Goal: Check status: Check status

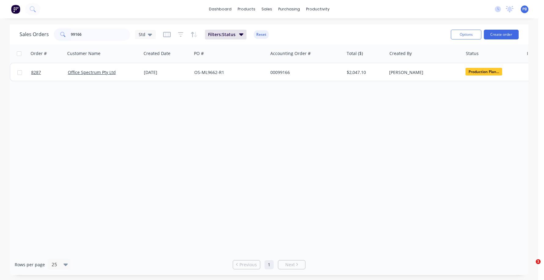
click at [83, 34] on input "99166" at bounding box center [101, 34] width 60 height 12
click at [96, 35] on input "98966" at bounding box center [101, 34] width 60 height 12
click at [87, 33] on input "99241" at bounding box center [101, 34] width 60 height 12
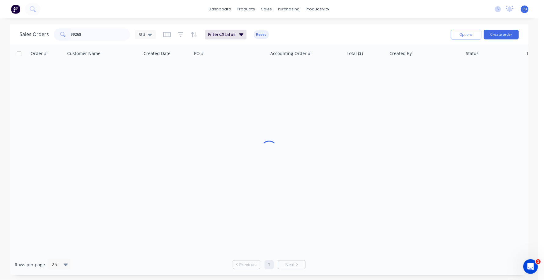
type input "99268"
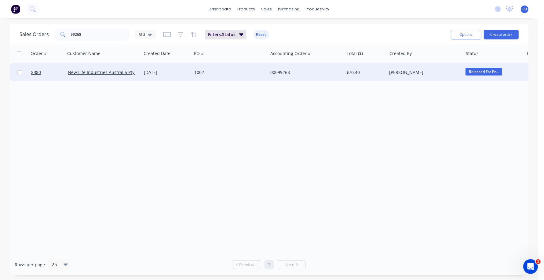
click at [479, 73] on span "Released For Pr..." at bounding box center [484, 72] width 37 height 8
click at [395, 119] on div "Order # Customer Name Created Date PO # Accounting Order # Total ($) Created By…" at bounding box center [269, 149] width 519 height 210
click at [475, 70] on span "Released For Pr..." at bounding box center [484, 72] width 37 height 8
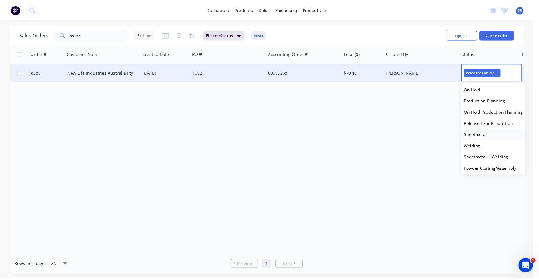
scroll to position [60, 0]
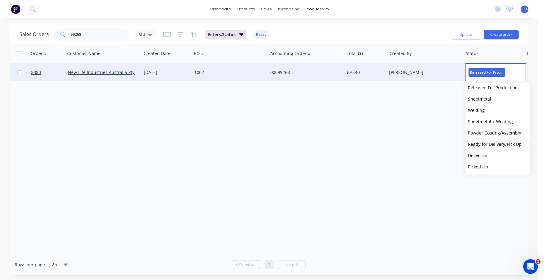
click at [500, 142] on span "Ready for Delivery/Pick Up" at bounding box center [496, 144] width 54 height 6
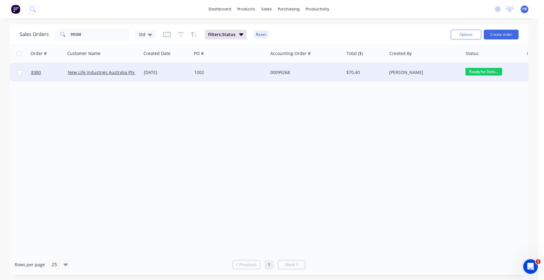
click at [284, 72] on div "00099268" at bounding box center [305, 72] width 68 height 6
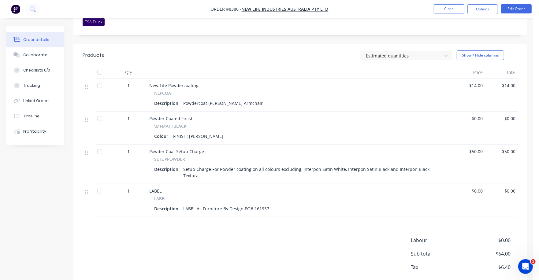
scroll to position [191, 0]
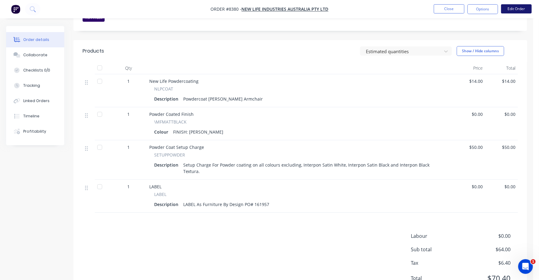
click at [519, 11] on button "Edit Order" at bounding box center [516, 8] width 31 height 9
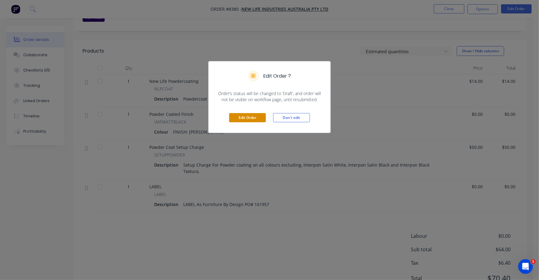
click at [249, 119] on button "Edit Order" at bounding box center [247, 117] width 37 height 9
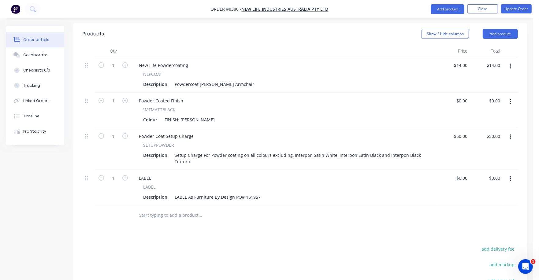
scroll to position [267, 0]
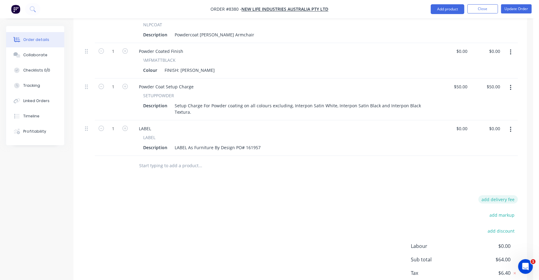
click at [508, 195] on button "add delivery fee" at bounding box center [497, 199] width 39 height 8
type input "75"
click input "submit" at bounding box center [0, 0] width 0 height 0
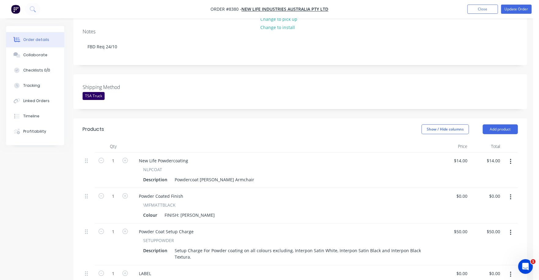
scroll to position [38, 0]
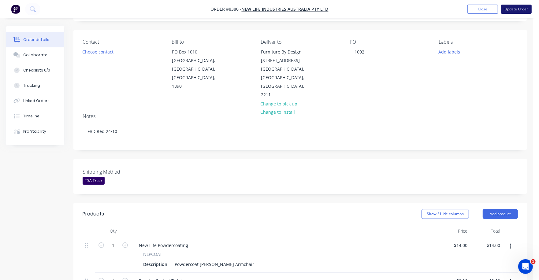
click at [518, 8] on button "Update Order" at bounding box center [516, 9] width 31 height 9
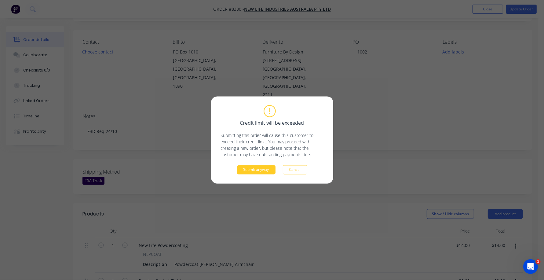
click at [261, 170] on button "Submit anyway" at bounding box center [256, 169] width 39 height 9
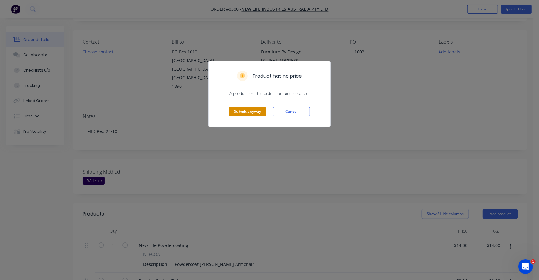
click at [249, 109] on button "Submit anyway" at bounding box center [247, 111] width 37 height 9
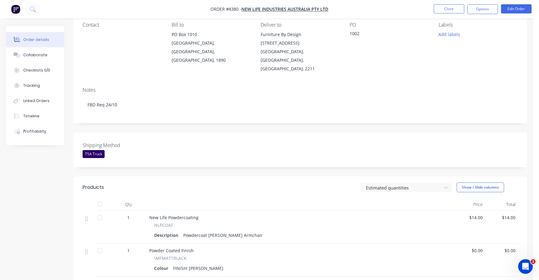
scroll to position [0, 0]
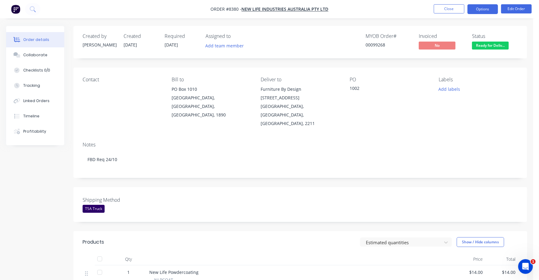
click at [485, 10] on button "Options" at bounding box center [482, 9] width 31 height 10
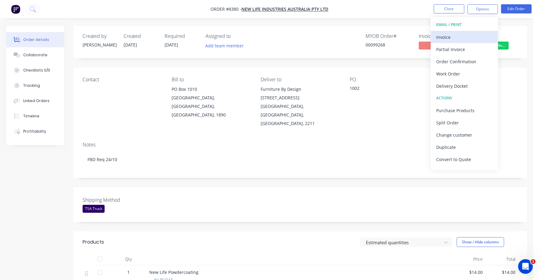
click at [437, 38] on div "Invoice" at bounding box center [464, 37] width 56 height 9
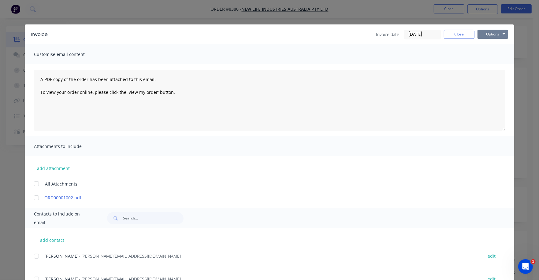
click at [488, 31] on button "Options" at bounding box center [492, 34] width 31 height 9
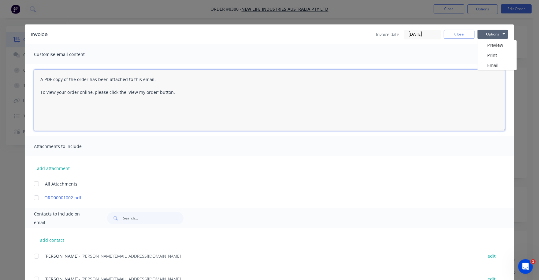
click at [442, 76] on textarea "A PDF copy of the order has been attached to this email. To view your order onl…" at bounding box center [269, 100] width 471 height 61
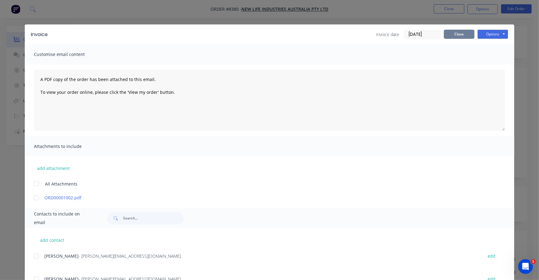
click at [455, 32] on button "Close" at bounding box center [459, 34] width 31 height 9
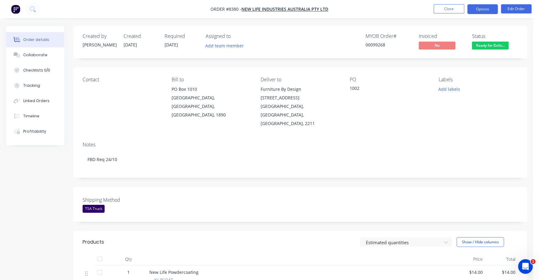
click at [474, 6] on button "Options" at bounding box center [482, 9] width 31 height 10
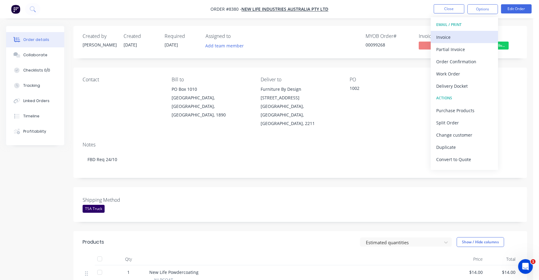
click at [442, 38] on div "Invoice" at bounding box center [464, 37] width 56 height 9
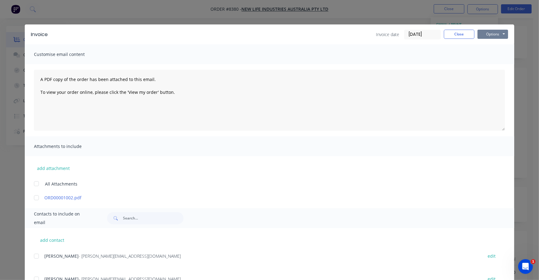
click at [489, 34] on button "Options" at bounding box center [492, 34] width 31 height 9
click at [491, 57] on button "Print" at bounding box center [496, 55] width 39 height 10
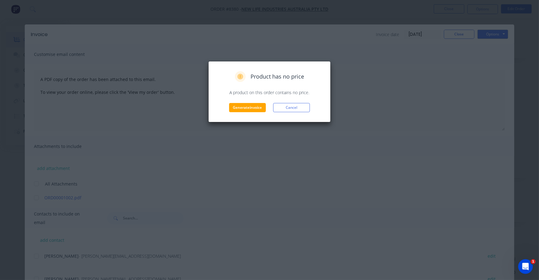
click at [239, 113] on div "Product has no price A product on this order contains no price. Generate invoic…" at bounding box center [269, 91] width 122 height 61
drag, startPoint x: 239, startPoint y: 113, endPoint x: 245, endPoint y: 109, distance: 7.3
click at [245, 109] on button "Generate invoice" at bounding box center [247, 107] width 37 height 9
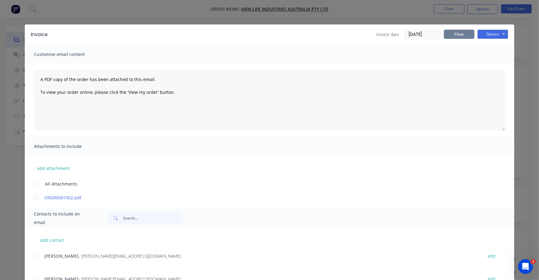
click at [454, 30] on button "Close" at bounding box center [459, 34] width 31 height 9
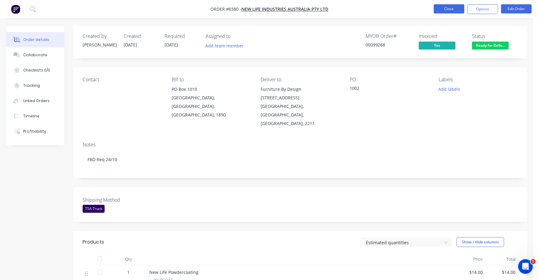
click at [448, 8] on button "Close" at bounding box center [448, 8] width 31 height 9
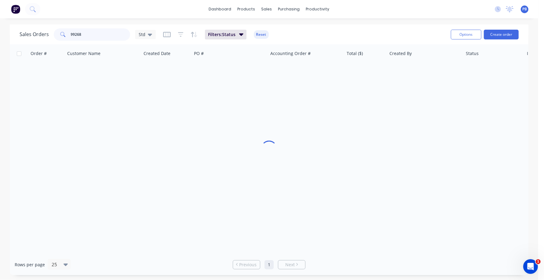
drag, startPoint x: 93, startPoint y: 37, endPoint x: 55, endPoint y: 32, distance: 38.2
click at [55, 32] on div "99268" at bounding box center [92, 34] width 76 height 12
type input "99105"
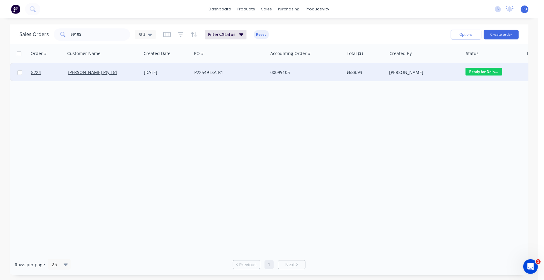
click at [282, 73] on div "00099105" at bounding box center [305, 72] width 68 height 6
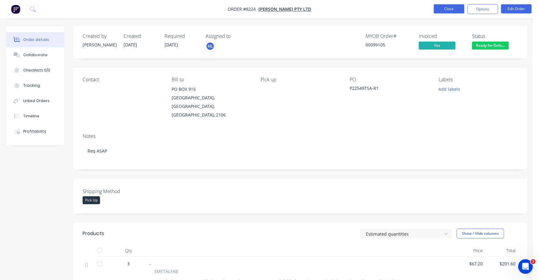
click at [450, 11] on button "Close" at bounding box center [448, 8] width 31 height 9
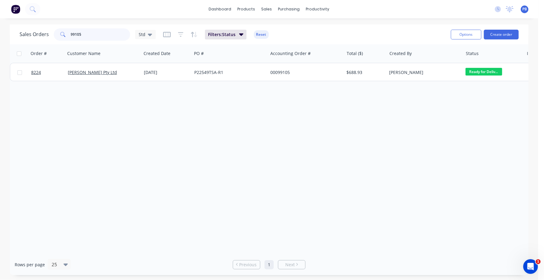
click at [85, 31] on input "99105" at bounding box center [101, 34] width 60 height 12
click at [84, 33] on input "99105" at bounding box center [101, 34] width 60 height 12
type input "99138"
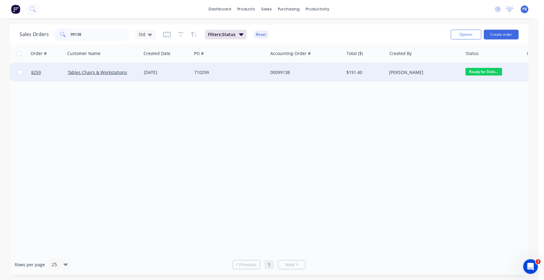
click at [286, 70] on div "00099138" at bounding box center [305, 72] width 68 height 6
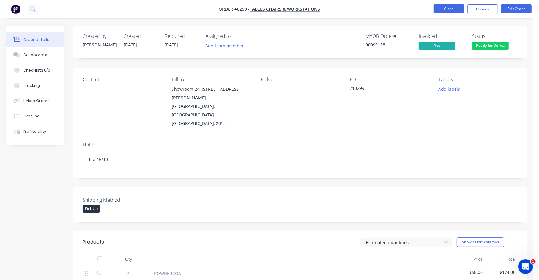
click at [457, 13] on button "Close" at bounding box center [448, 8] width 31 height 9
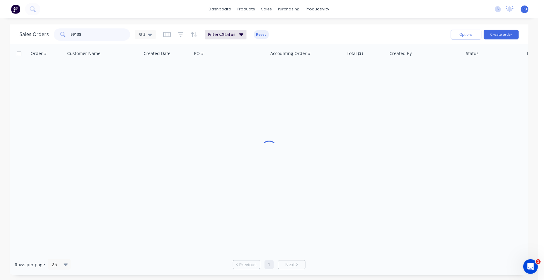
drag, startPoint x: 93, startPoint y: 35, endPoint x: 49, endPoint y: 32, distance: 44.1
click at [49, 32] on div "Sales Orders 99138 Std" at bounding box center [88, 34] width 136 height 12
type input "98496"
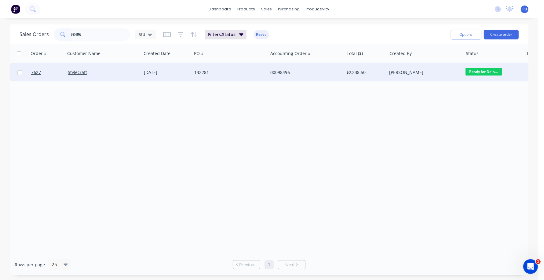
click at [281, 73] on div "00098496" at bounding box center [305, 72] width 68 height 6
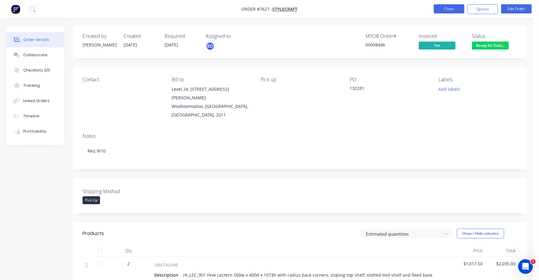
click at [448, 5] on button "Close" at bounding box center [448, 8] width 31 height 9
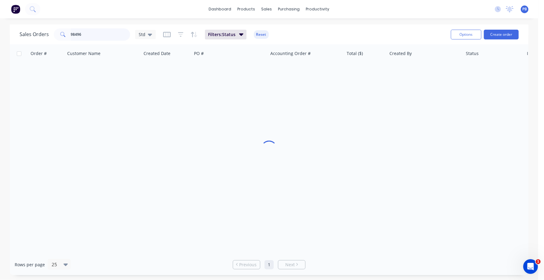
drag, startPoint x: 99, startPoint y: 35, endPoint x: 45, endPoint y: 29, distance: 54.1
click at [45, 29] on div "Sales Orders 98496 Std" at bounding box center [88, 34] width 136 height 12
type input "98958"
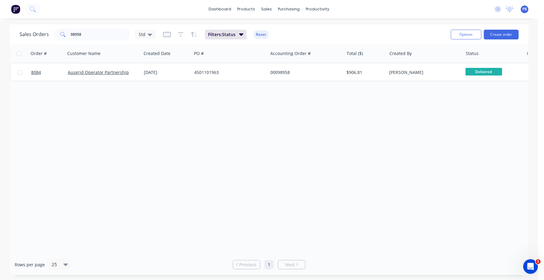
click at [175, 219] on div "Order # Customer Name Created Date PO # Accounting Order # Total ($) Created By…" at bounding box center [269, 149] width 519 height 210
